Goal: Complete application form

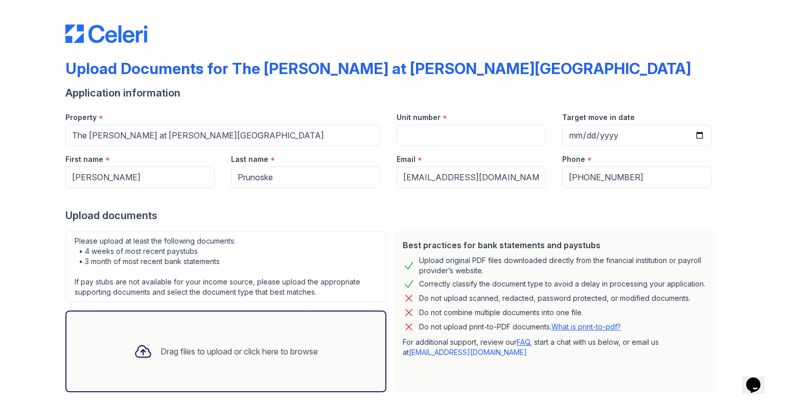
scroll to position [51, 0]
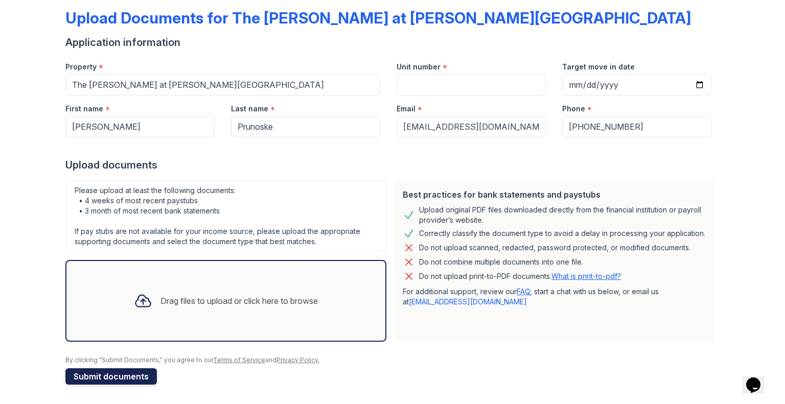
click at [108, 378] on button "Submit documents" at bounding box center [110, 376] width 91 height 16
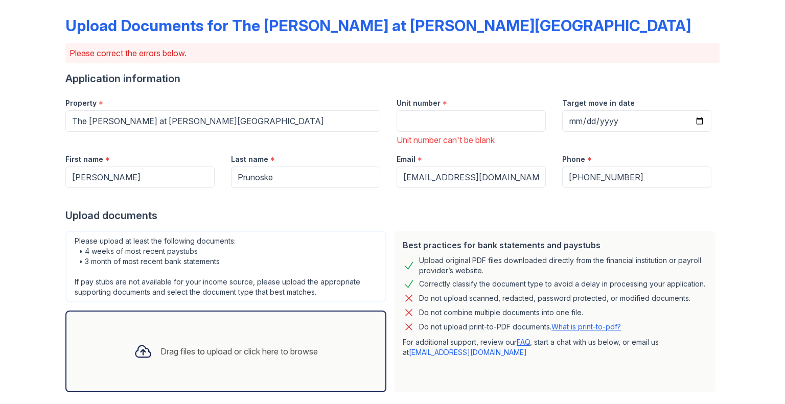
scroll to position [147, 0]
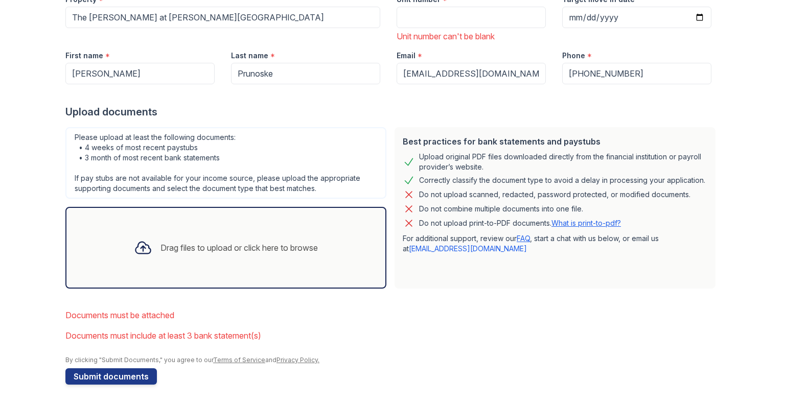
click at [135, 247] on icon at bounding box center [142, 248] width 15 height 12
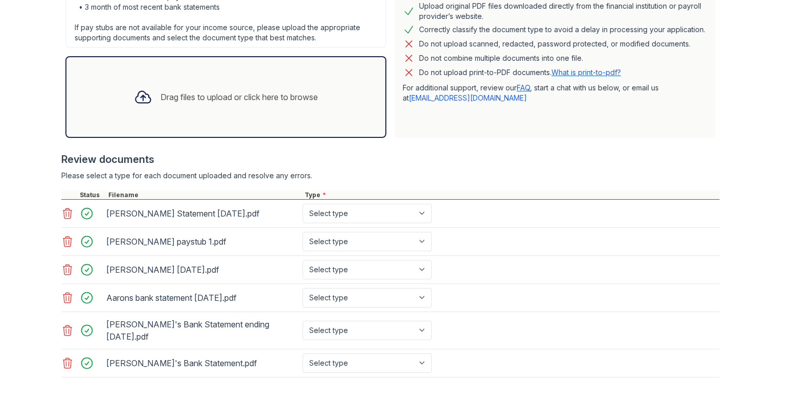
scroll to position [300, 0]
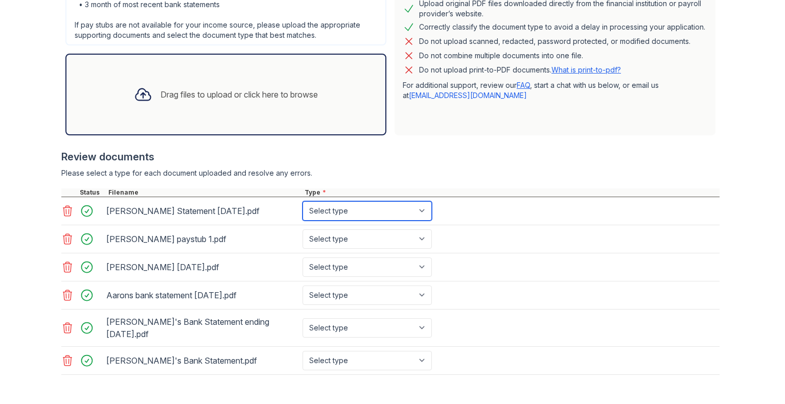
click at [421, 210] on select "Select type Paystub Bank Statement Offer Letter Tax Documents Benefit Award Let…" at bounding box center [366, 210] width 129 height 19
select select "bank_statement"
click at [302, 201] on select "Select type Paystub Bank Statement Offer Letter Tax Documents Benefit Award Let…" at bounding box center [366, 210] width 129 height 19
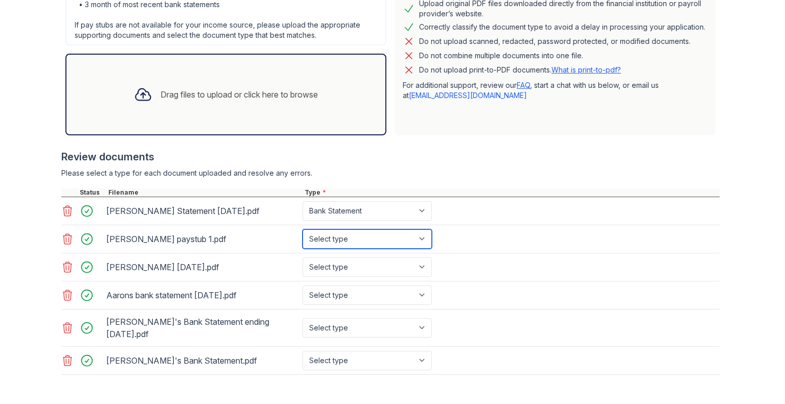
click at [419, 238] on select "Select type Paystub Bank Statement Offer Letter Tax Documents Benefit Award Let…" at bounding box center [366, 238] width 129 height 19
select select "paystub"
click at [302, 229] on select "Select type Paystub Bank Statement Offer Letter Tax Documents Benefit Award Let…" at bounding box center [366, 238] width 129 height 19
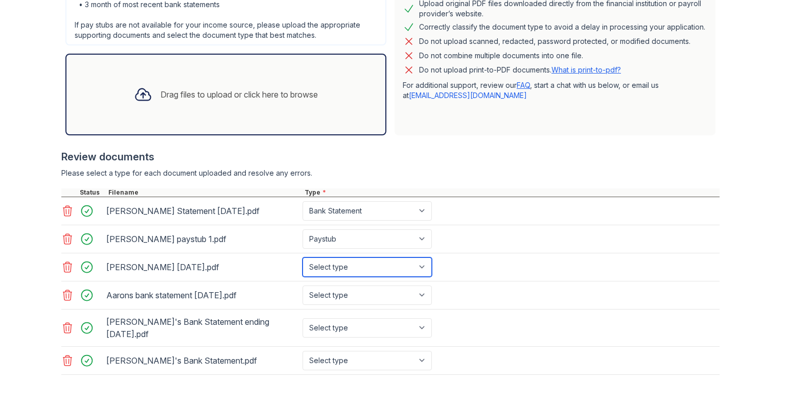
click at [417, 266] on select "Select type Paystub Bank Statement Offer Letter Tax Documents Benefit Award Let…" at bounding box center [366, 266] width 129 height 19
select select "paystub"
click at [302, 257] on select "Select type Paystub Bank Statement Offer Letter Tax Documents Benefit Award Let…" at bounding box center [366, 266] width 129 height 19
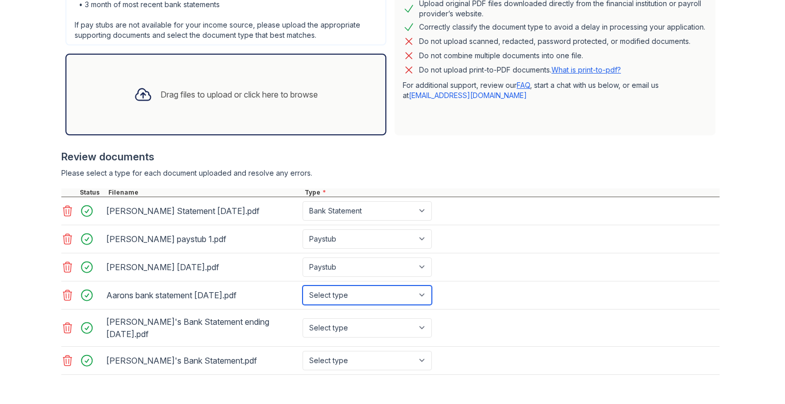
click at [420, 290] on select "Select type Paystub Bank Statement Offer Letter Tax Documents Benefit Award Let…" at bounding box center [366, 295] width 129 height 19
select select "bank_statement"
click at [302, 286] on select "Select type Paystub Bank Statement Offer Letter Tax Documents Benefit Award Let…" at bounding box center [366, 295] width 129 height 19
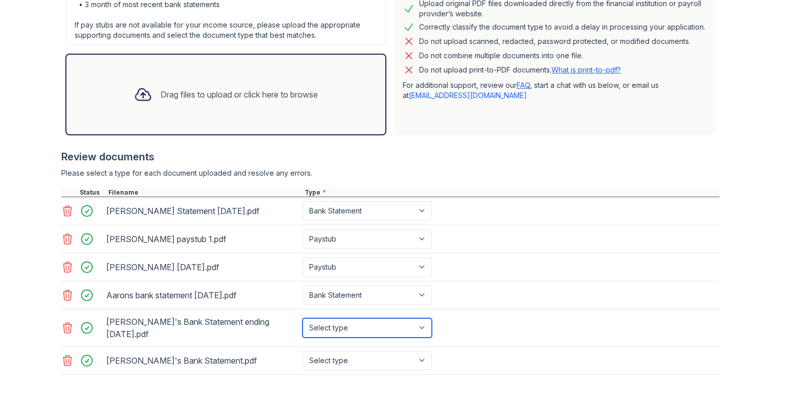
click at [421, 320] on select "Select type Paystub Bank Statement Offer Letter Tax Documents Benefit Award Let…" at bounding box center [366, 327] width 129 height 19
select select "bank_statement"
click at [302, 318] on select "Select type Paystub Bank Statement Offer Letter Tax Documents Benefit Award Let…" at bounding box center [366, 327] width 129 height 19
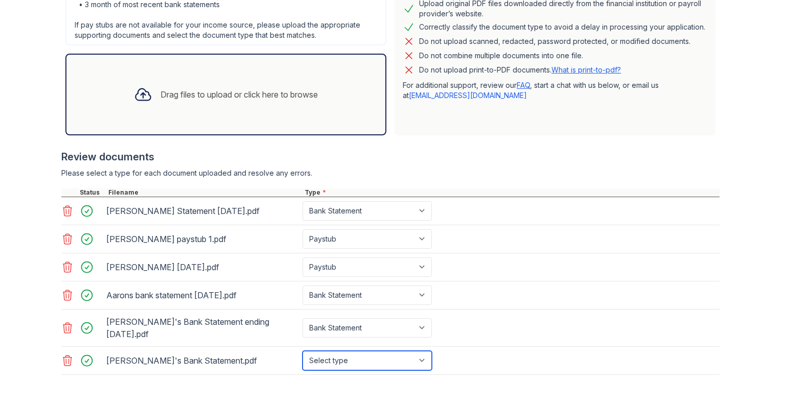
click at [417, 351] on select "Select type Paystub Bank Statement Offer Letter Tax Documents Benefit Award Let…" at bounding box center [366, 360] width 129 height 19
select select "bank_statement"
click at [302, 351] on select "Select type Paystub Bank Statement Offer Letter Tax Documents Benefit Award Let…" at bounding box center [366, 360] width 129 height 19
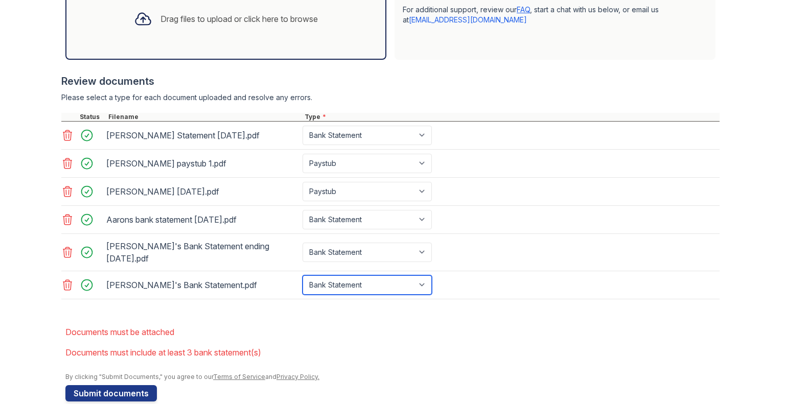
scroll to position [381, 0]
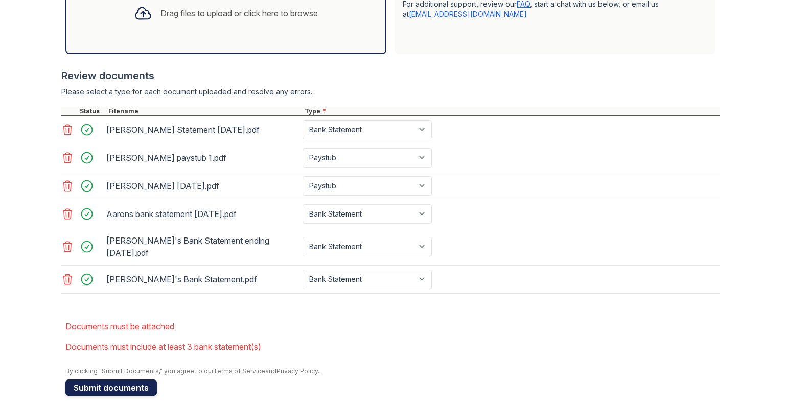
click at [85, 380] on button "Submit documents" at bounding box center [110, 388] width 91 height 16
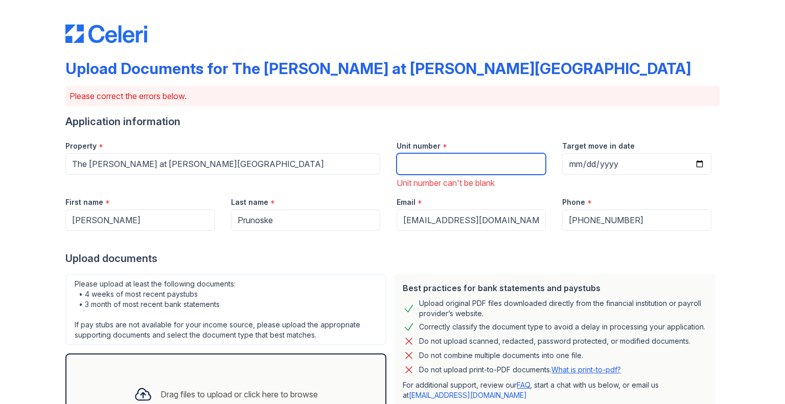
click at [436, 161] on input "Unit number" at bounding box center [470, 163] width 149 height 21
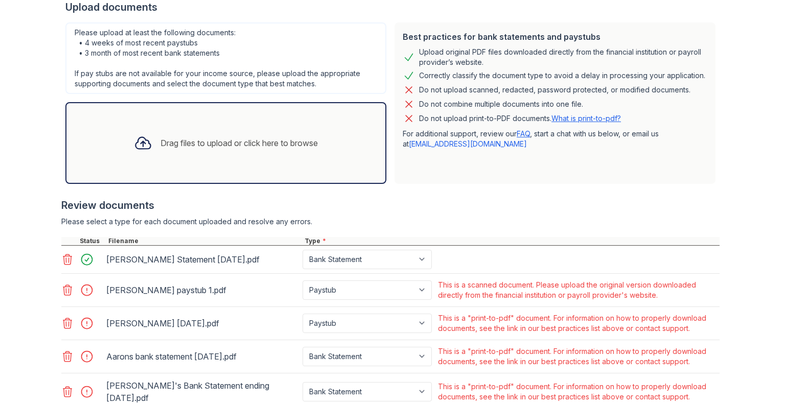
scroll to position [99, 0]
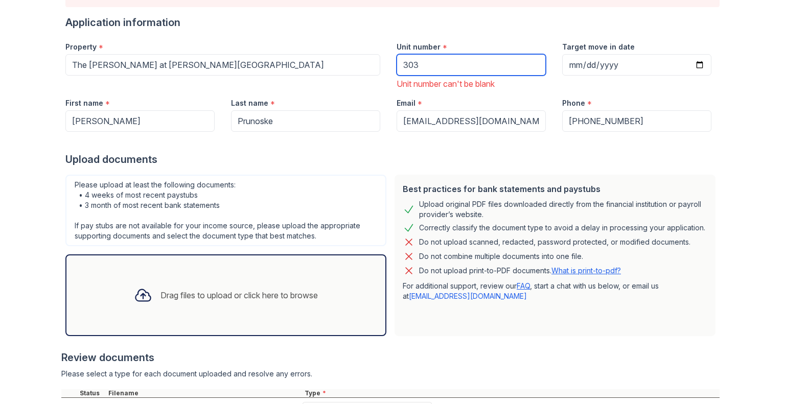
type input "303"
click at [202, 264] on div "Drag files to upload or click here to browse" at bounding box center [225, 295] width 321 height 82
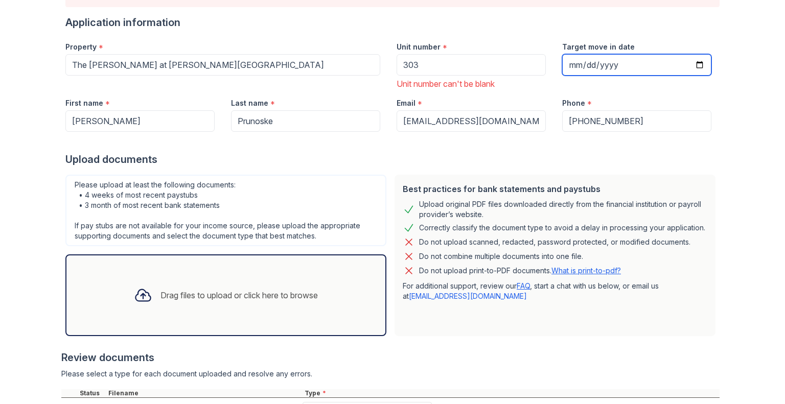
click at [570, 64] on input "Target move in date" at bounding box center [636, 64] width 149 height 21
type input "[DATE]"
click at [646, 83] on div "Target move in date [DATE]" at bounding box center [637, 62] width 166 height 56
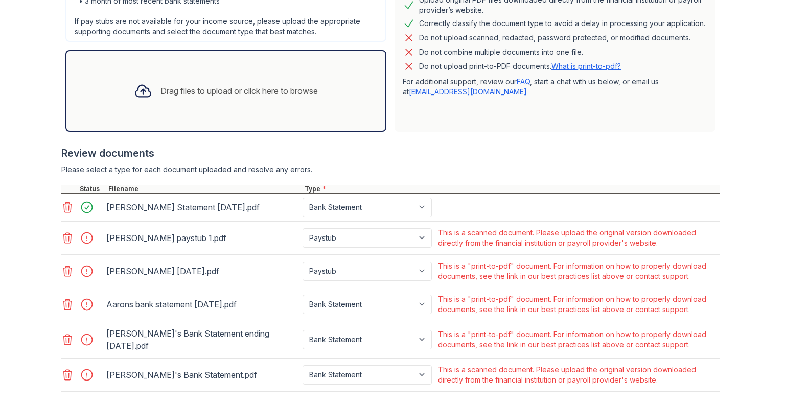
scroll to position [355, 0]
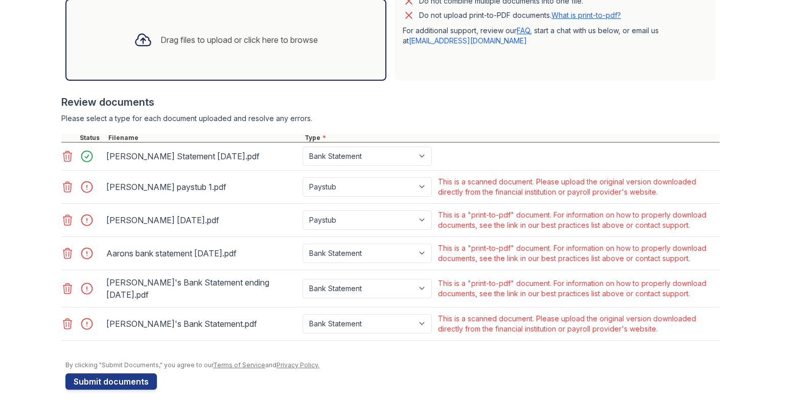
click at [61, 185] on icon at bounding box center [67, 187] width 12 height 12
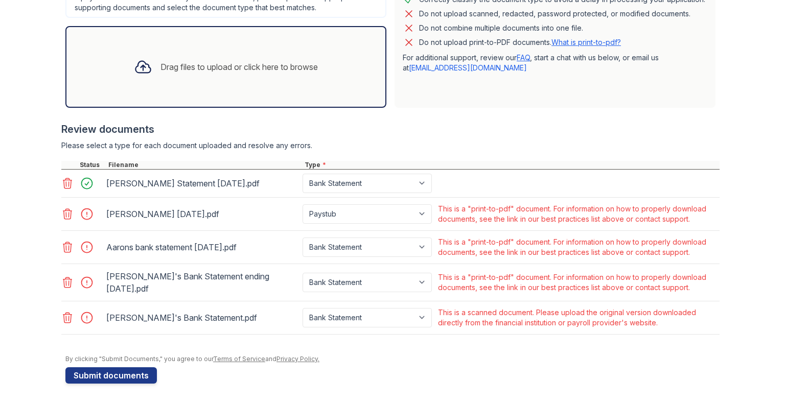
scroll to position [321, 0]
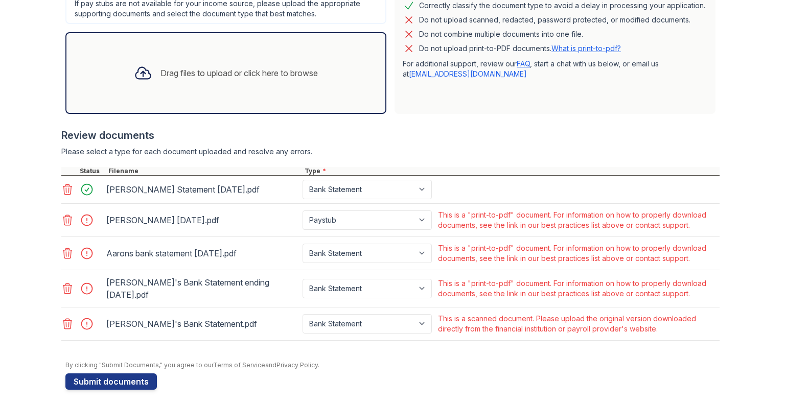
click at [61, 216] on icon at bounding box center [67, 220] width 12 height 12
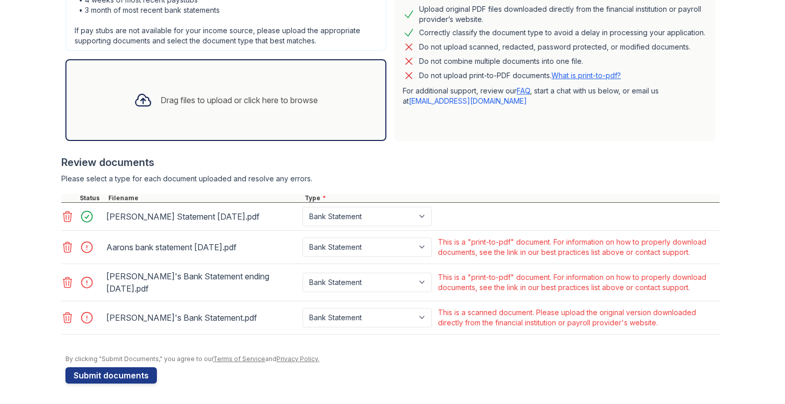
scroll to position [288, 0]
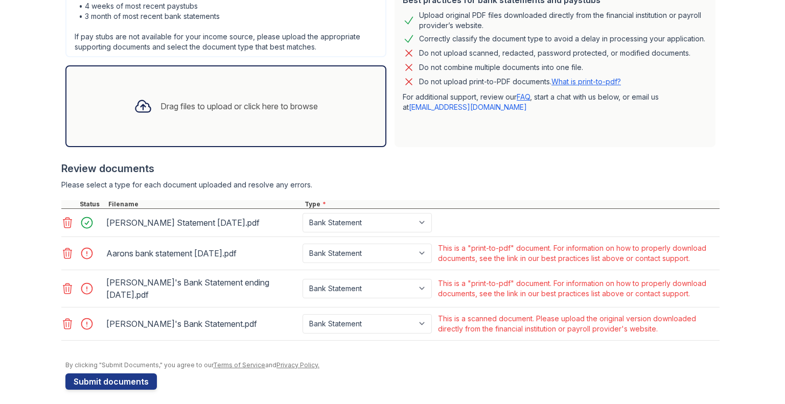
click at [61, 255] on icon at bounding box center [67, 253] width 12 height 12
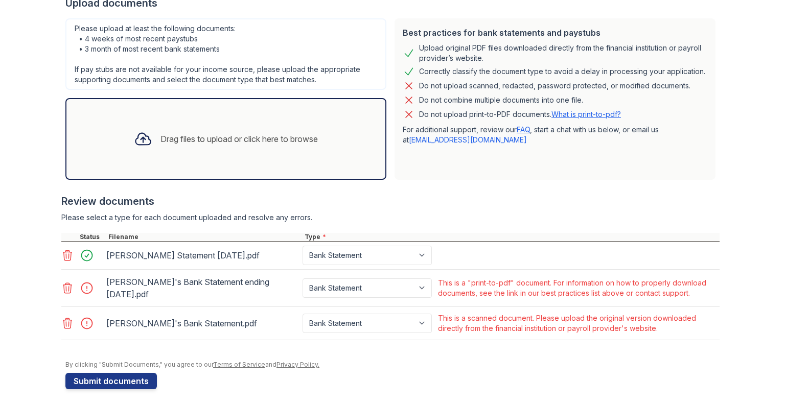
click at [61, 287] on icon at bounding box center [67, 288] width 12 height 12
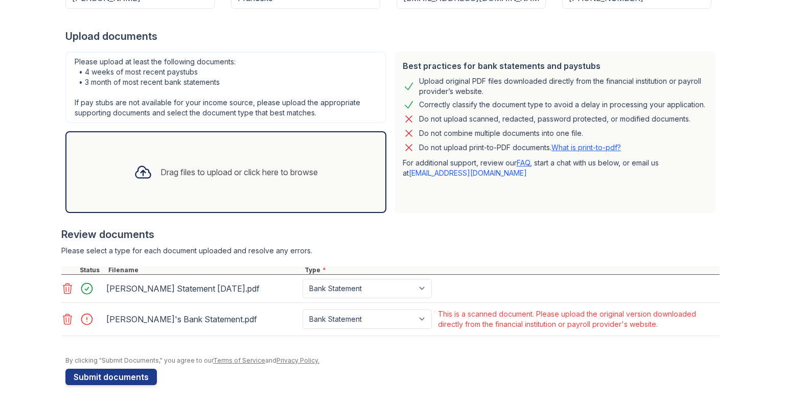
click at [61, 318] on icon at bounding box center [67, 319] width 12 height 12
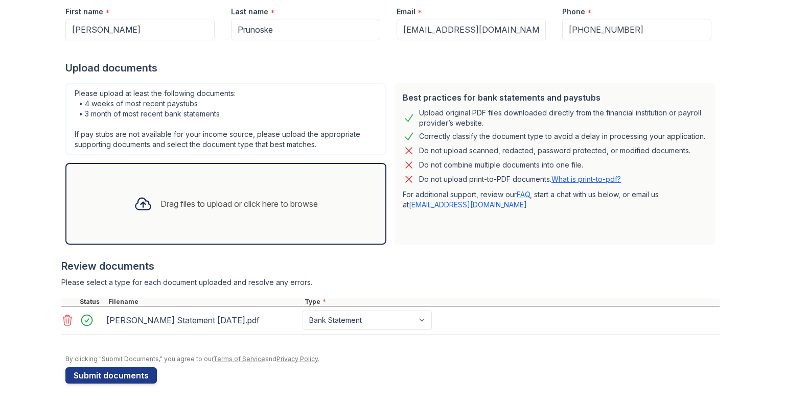
scroll to position [189, 0]
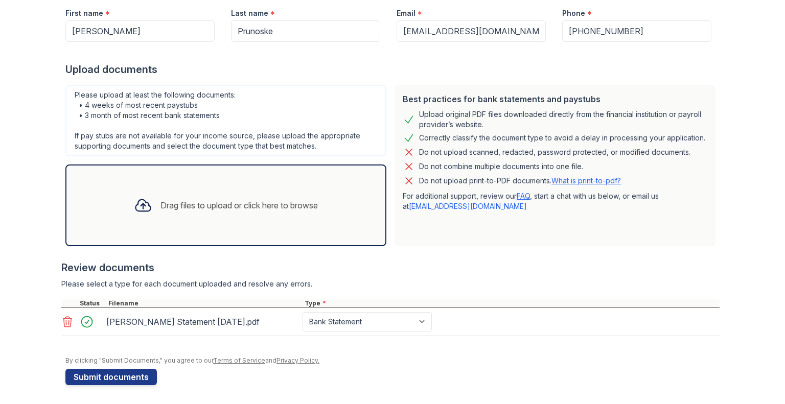
click at [278, 214] on div "Drag files to upload or click here to browse" at bounding box center [226, 205] width 200 height 35
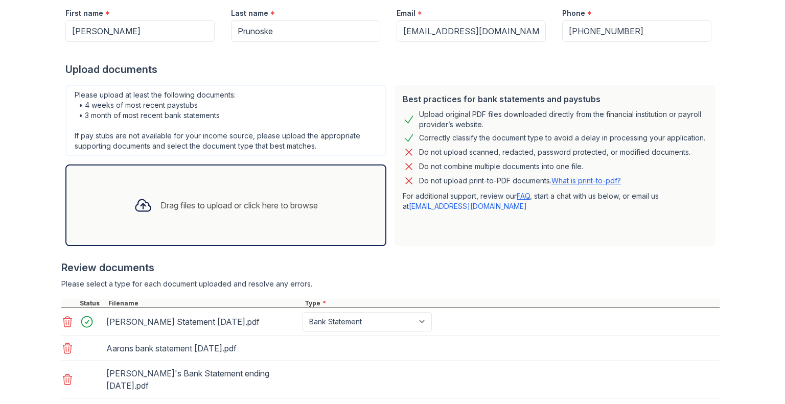
scroll to position [222, 0]
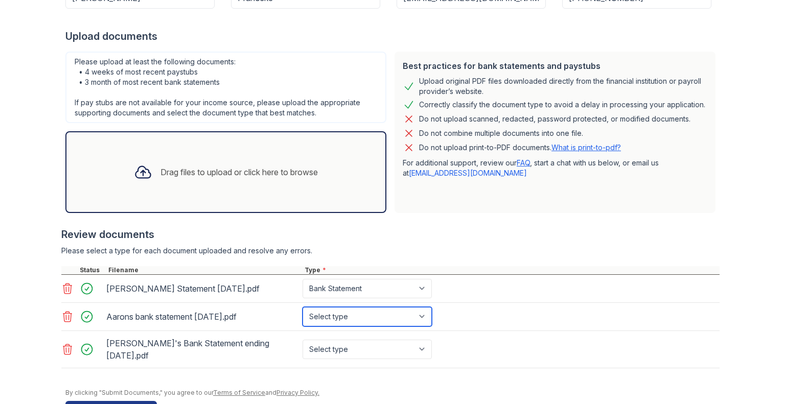
click at [421, 314] on select "Select type Paystub Bank Statement Offer Letter Tax Documents Benefit Award Let…" at bounding box center [366, 316] width 129 height 19
select select "bank_statement"
click at [302, 307] on select "Select type Paystub Bank Statement Offer Letter Tax Documents Benefit Award Let…" at bounding box center [366, 316] width 129 height 19
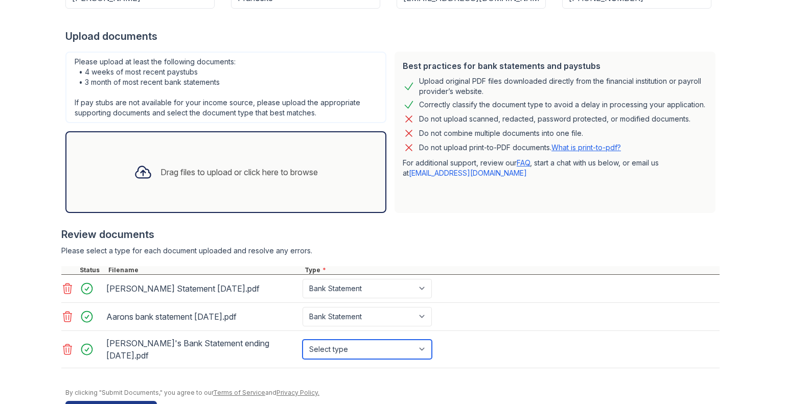
drag, startPoint x: 420, startPoint y: 341, endPoint x: 416, endPoint y: 337, distance: 5.8
click at [420, 341] on select "Select type Paystub Bank Statement Offer Letter Tax Documents Benefit Award Let…" at bounding box center [366, 349] width 129 height 19
select select "bank_statement"
click at [302, 340] on select "Select type Paystub Bank Statement Offer Letter Tax Documents Benefit Award Let…" at bounding box center [366, 349] width 129 height 19
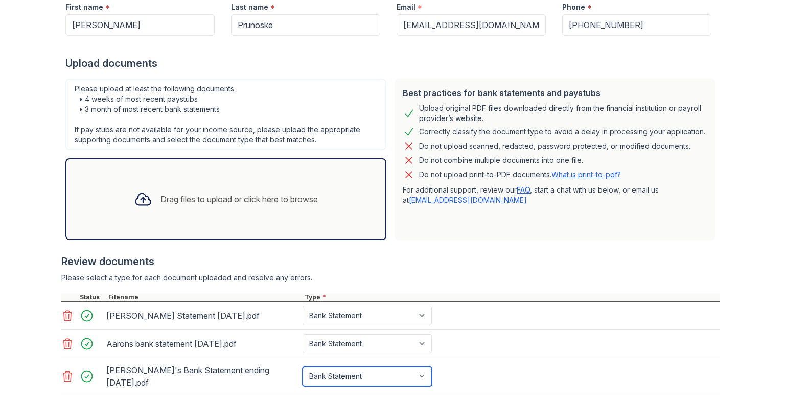
scroll to position [245, 0]
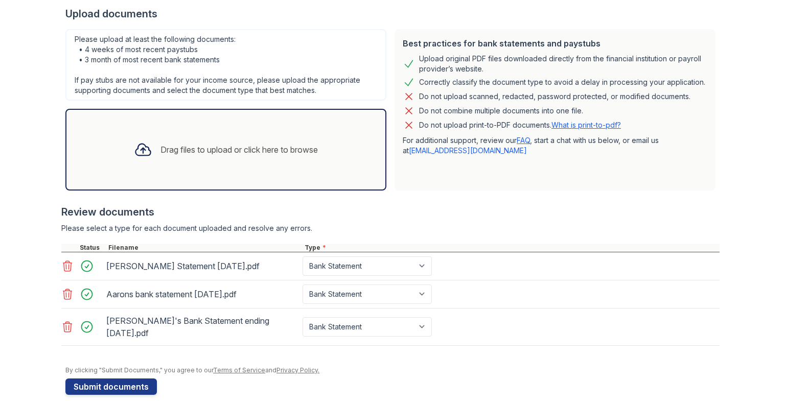
click at [177, 155] on div "Drag files to upload or click here to browse" at bounding box center [226, 149] width 200 height 35
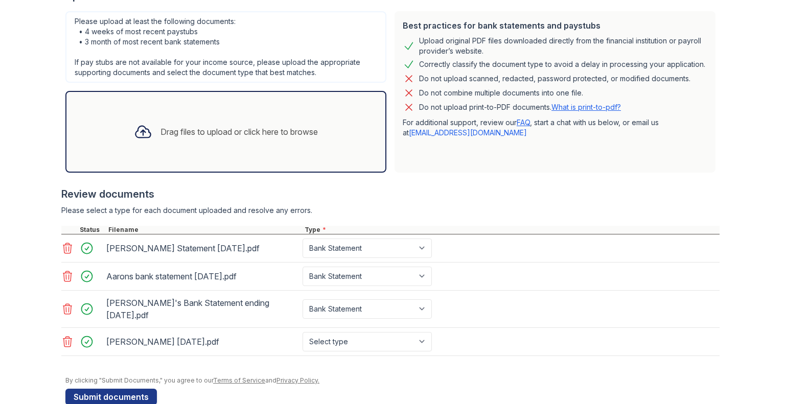
scroll to position [272, 0]
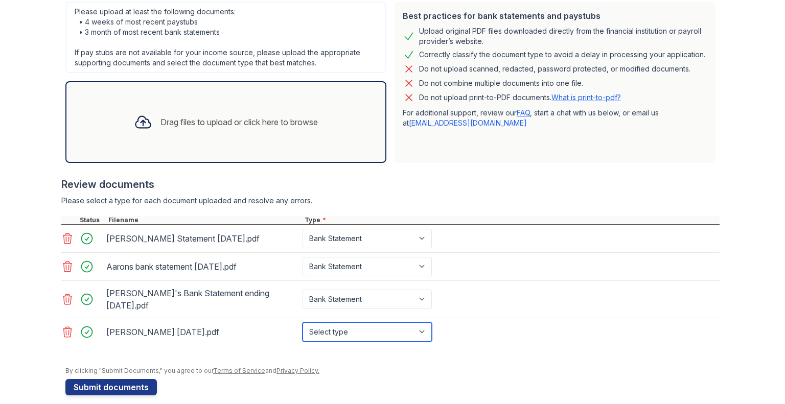
click at [403, 322] on select "Select type Paystub Bank Statement Offer Letter Tax Documents Benefit Award Let…" at bounding box center [366, 331] width 129 height 19
select select "paystub"
click at [302, 322] on select "Select type Paystub Bank Statement Offer Letter Tax Documents Benefit Award Let…" at bounding box center [366, 331] width 129 height 19
click at [227, 136] on div "Drag files to upload or click here to browse" at bounding box center [226, 122] width 200 height 35
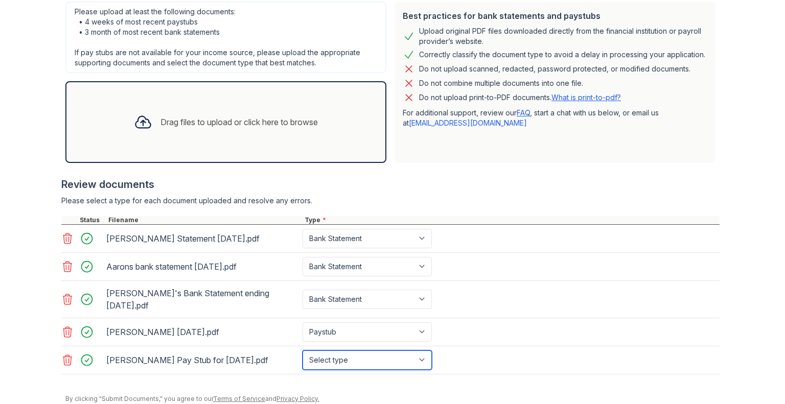
click at [423, 350] on select "Select type Paystub Bank Statement Offer Letter Tax Documents Benefit Award Let…" at bounding box center [366, 359] width 129 height 19
select select "paystub"
click at [302, 350] on select "Select type Paystub Bank Statement Offer Letter Tax Documents Benefit Award Let…" at bounding box center [366, 359] width 129 height 19
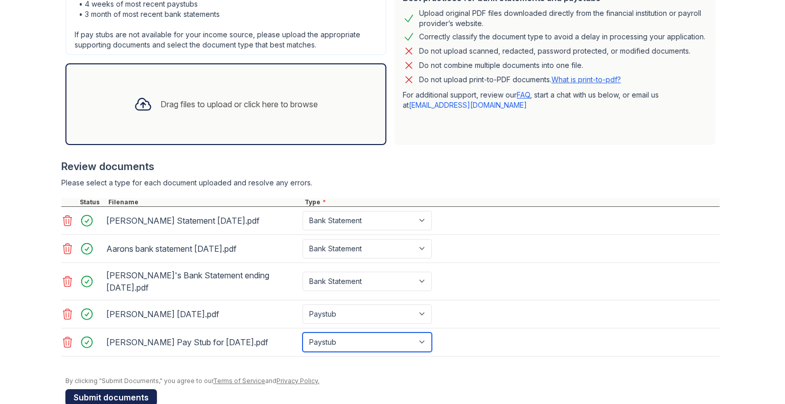
scroll to position [300, 0]
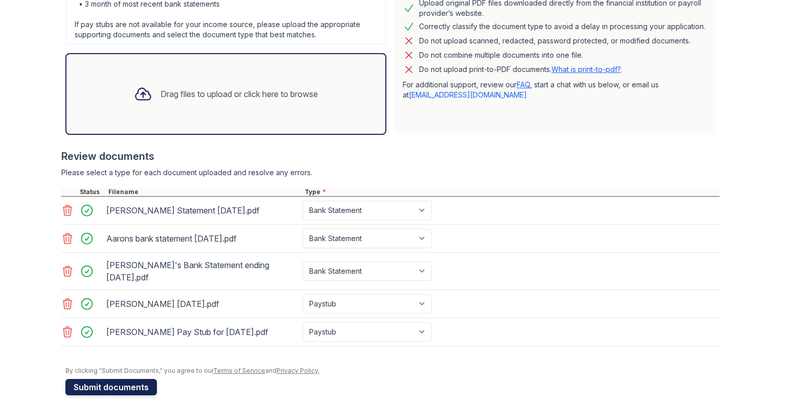
click at [109, 379] on button "Submit documents" at bounding box center [110, 387] width 91 height 16
